Goal: Find specific page/section

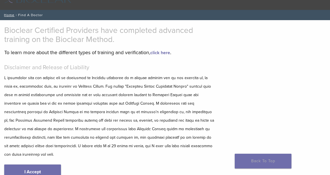
scroll to position [31, 0]
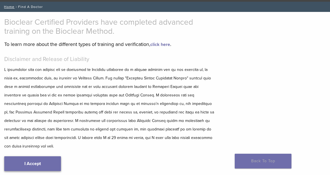
click at [38, 156] on link "I Accept" at bounding box center [32, 163] width 57 height 15
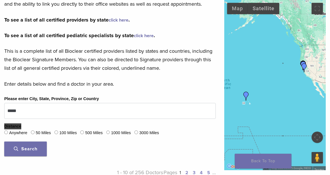
scroll to position [122, 0]
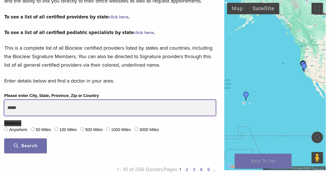
click at [29, 110] on input "*****" at bounding box center [109, 108] width 211 height 16
drag, startPoint x: 17, startPoint y: 106, endPoint x: 25, endPoint y: 112, distance: 9.7
click at [25, 112] on input "*****" at bounding box center [109, 108] width 211 height 16
type input "*****"
click at [4, 138] on button "Search" at bounding box center [25, 145] width 42 height 15
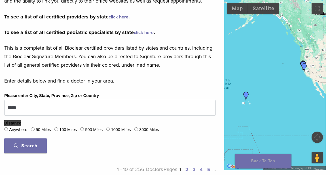
click at [29, 149] on button "Search" at bounding box center [25, 145] width 42 height 15
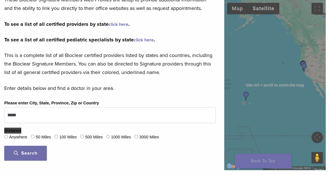
scroll to position [122, 0]
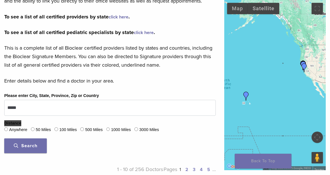
click at [39, 146] on button "Search" at bounding box center [25, 145] width 42 height 15
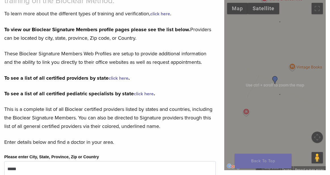
scroll to position [61, 0]
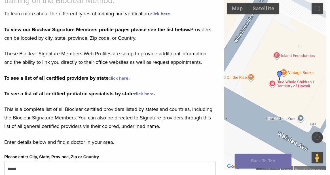
click at [121, 78] on link "click here" at bounding box center [118, 78] width 20 height 6
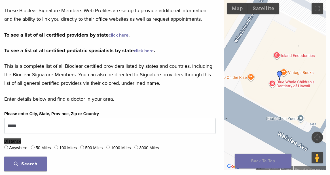
scroll to position [122, 0]
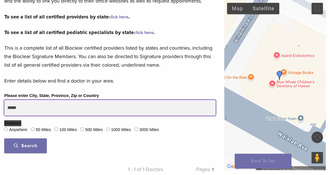
drag, startPoint x: 24, startPoint y: 105, endPoint x: 0, endPoint y: 106, distance: 24.4
click at [4, 106] on input "*****" at bounding box center [109, 108] width 211 height 16
type input "*****"
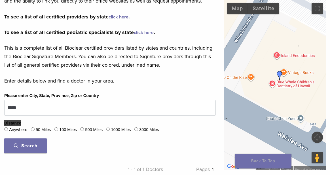
click at [22, 146] on button "Search" at bounding box center [25, 145] width 42 height 15
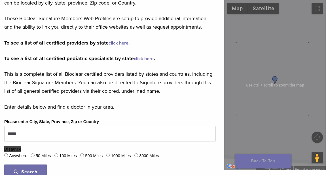
scroll to position [92, 0]
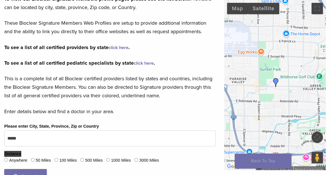
drag, startPoint x: 273, startPoint y: 92, endPoint x: 262, endPoint y: 101, distance: 14.9
click at [262, 101] on div at bounding box center [274, 85] width 101 height 170
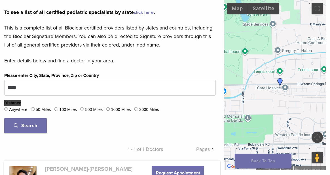
scroll to position [214, 0]
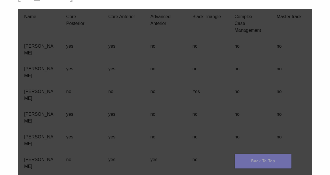
scroll to position [6491, 0]
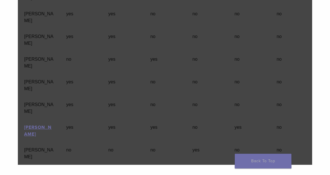
drag, startPoint x: 330, startPoint y: 77, endPoint x: 316, endPoint y: 66, distance: 18.2
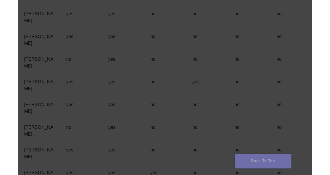
scroll to position [0, 0]
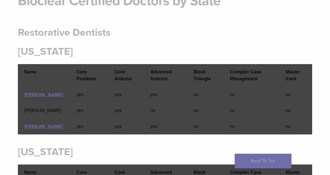
drag, startPoint x: 331, startPoint y: 64, endPoint x: 288, endPoint y: 31, distance: 53.3
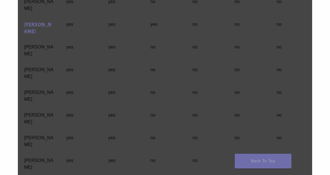
scroll to position [5303, 0]
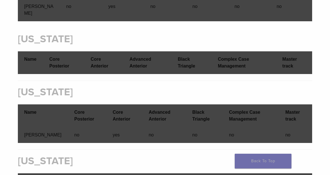
drag, startPoint x: 332, startPoint y: 55, endPoint x: 318, endPoint y: 99, distance: 46.8
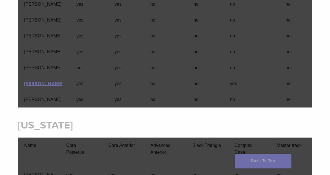
scroll to position [10656, 0]
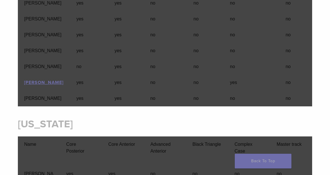
drag, startPoint x: 11, startPoint y: 77, endPoint x: 42, endPoint y: 80, distance: 31.8
copy td "[PERSON_NAME]"
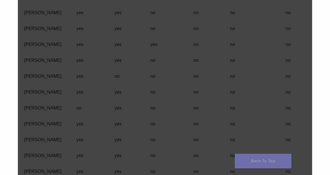
scroll to position [10533, 0]
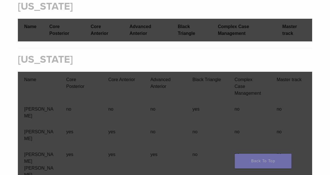
drag, startPoint x: 331, startPoint y: 103, endPoint x: 312, endPoint y: 52, distance: 54.0
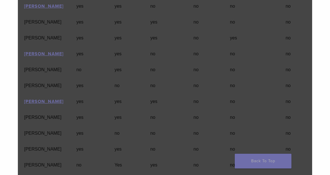
scroll to position [7709, 0]
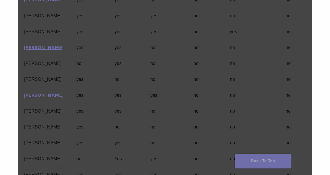
drag, startPoint x: 8, startPoint y: 119, endPoint x: 35, endPoint y: 117, distance: 26.6
copy td "Minh Hoang"
drag, startPoint x: 12, startPoint y: 134, endPoint x: 31, endPoint y: 134, distance: 19.8
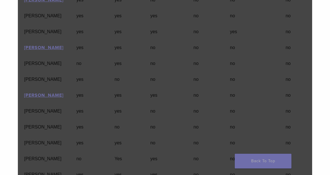
copy td "Suzan Fu"
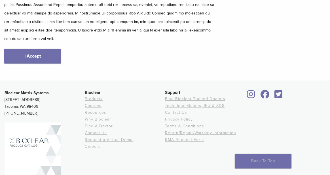
scroll to position [122, 0]
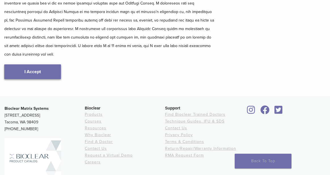
click at [40, 67] on link "I Accept" at bounding box center [32, 71] width 57 height 15
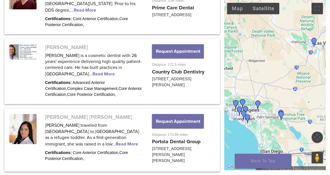
scroll to position [245, 0]
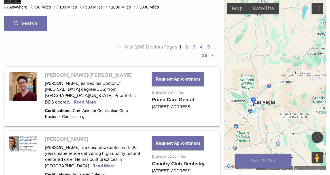
drag, startPoint x: 252, startPoint y: 59, endPoint x: 201, endPoint y: 112, distance: 73.7
click at [224, 112] on div at bounding box center [274, 85] width 101 height 170
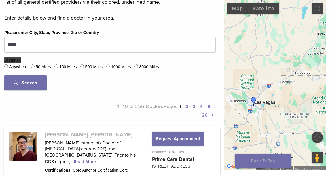
scroll to position [183, 0]
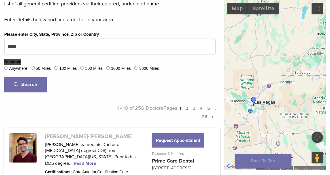
click at [31, 86] on button "Search" at bounding box center [25, 84] width 42 height 15
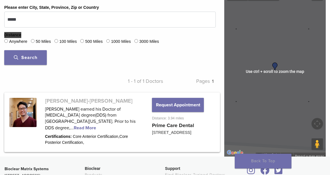
scroll to position [205, 0]
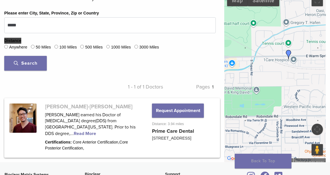
drag, startPoint x: 253, startPoint y: 69, endPoint x: 277, endPoint y: 46, distance: 34.1
click at [283, 35] on div at bounding box center [274, 77] width 101 height 170
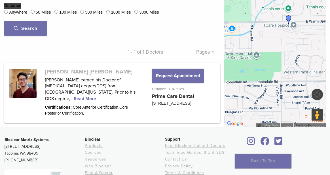
scroll to position [235, 0]
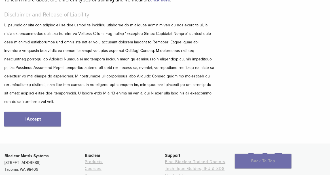
scroll to position [61, 0]
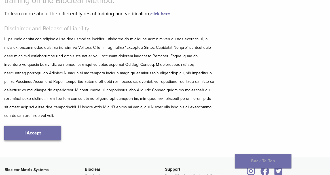
click at [27, 126] on link "I Accept" at bounding box center [32, 132] width 57 height 15
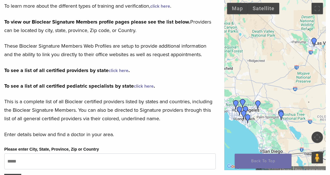
scroll to position [122, 0]
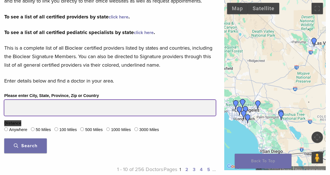
click at [18, 110] on input "Please enter City, State, Province, Zip or Country" at bounding box center [109, 108] width 211 height 16
drag, startPoint x: 9, startPoint y: 107, endPoint x: 38, endPoint y: 101, distance: 29.1
click at [38, 101] on input "Please enter City, State, Province, Zip or Country" at bounding box center [109, 108] width 211 height 16
type input "*****"
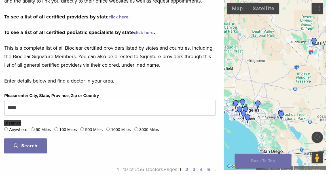
drag, startPoint x: 25, startPoint y: 148, endPoint x: 40, endPoint y: 101, distance: 49.1
click at [26, 147] on button "Search" at bounding box center [25, 145] width 42 height 15
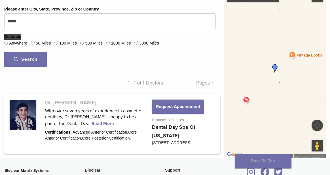
scroll to position [214, 0]
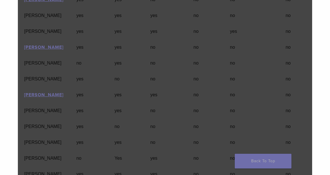
scroll to position [7709, 0]
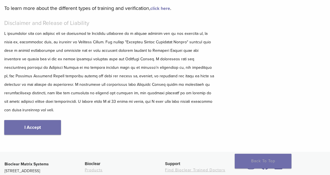
scroll to position [17, 0]
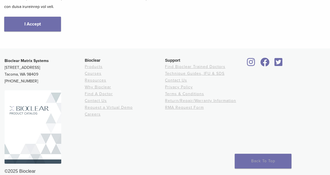
scroll to position [170, 0]
click at [3, 168] on div "Bioclear Matrix Systems [STREET_ADDRESS] [PHONE_NUMBER] Bioclear Products Cours…" at bounding box center [165, 116] width 330 height 126
